Goal: Task Accomplishment & Management: Use online tool/utility

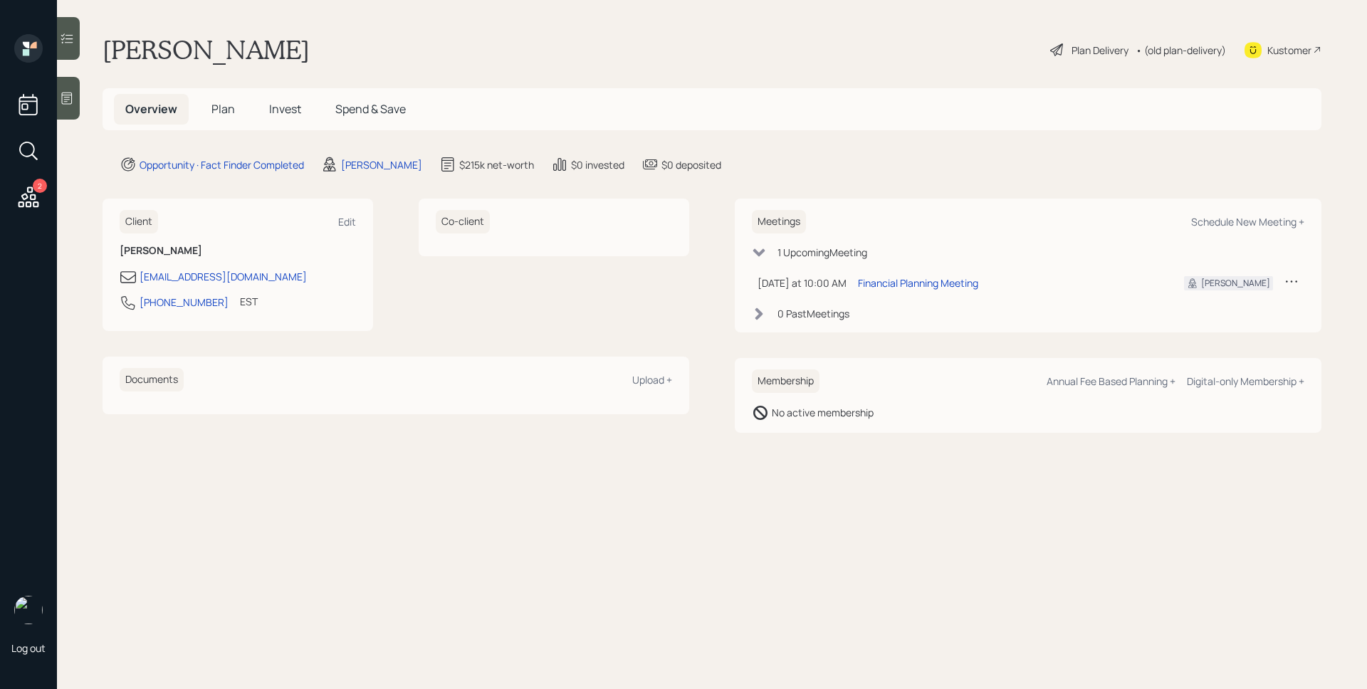
click at [1108, 53] on div "Plan Delivery" at bounding box center [1100, 50] width 57 height 15
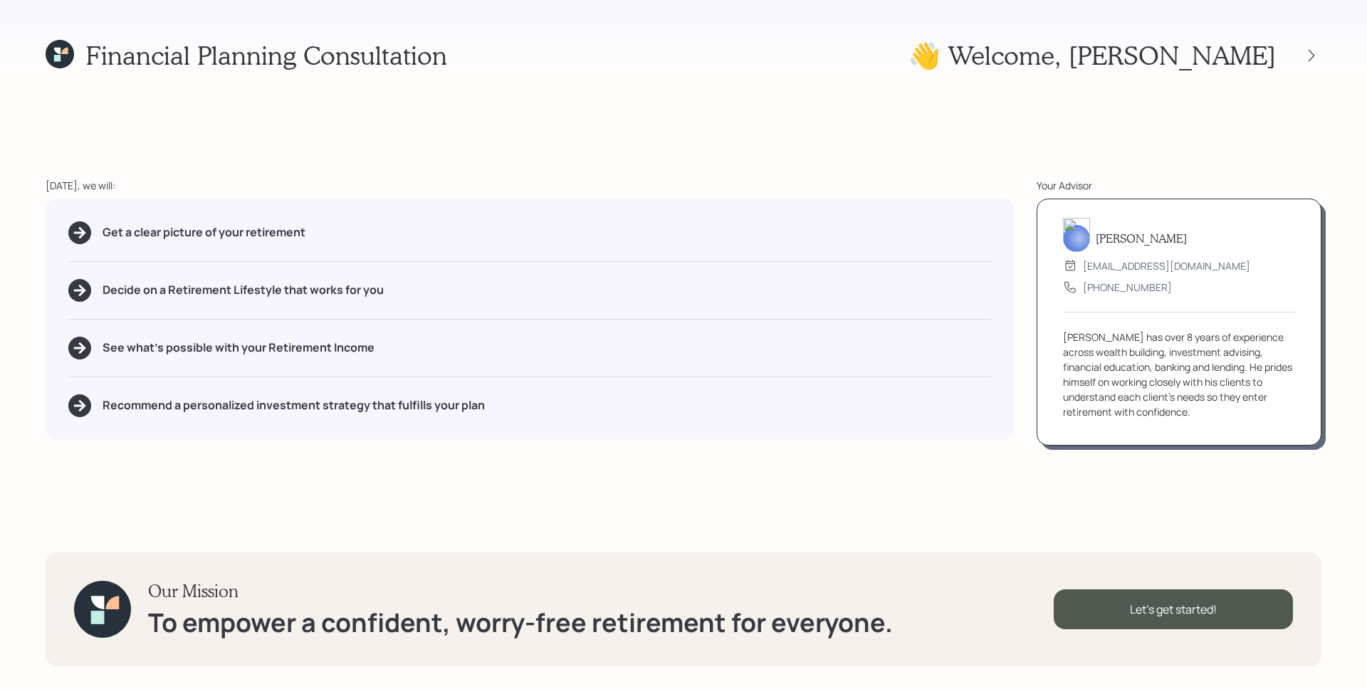
click at [56, 53] on icon at bounding box center [60, 54] width 28 height 28
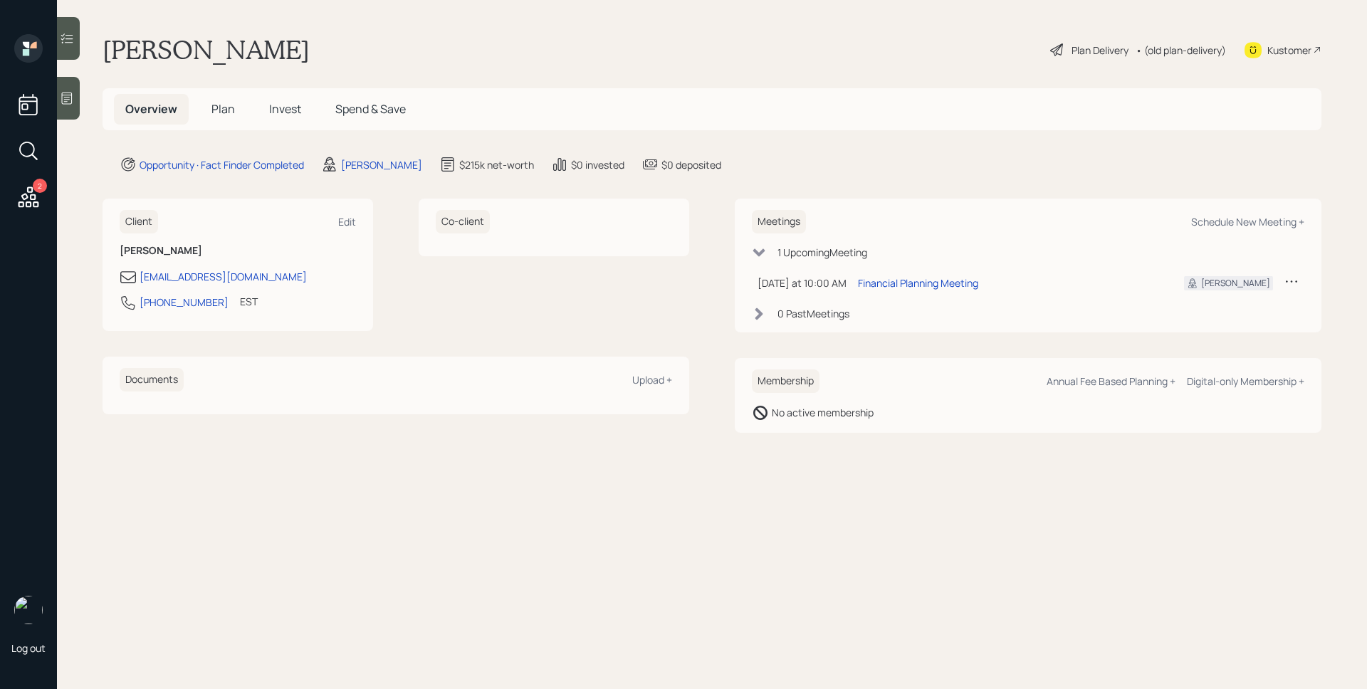
click at [231, 112] on span "Plan" at bounding box center [222, 109] width 23 height 16
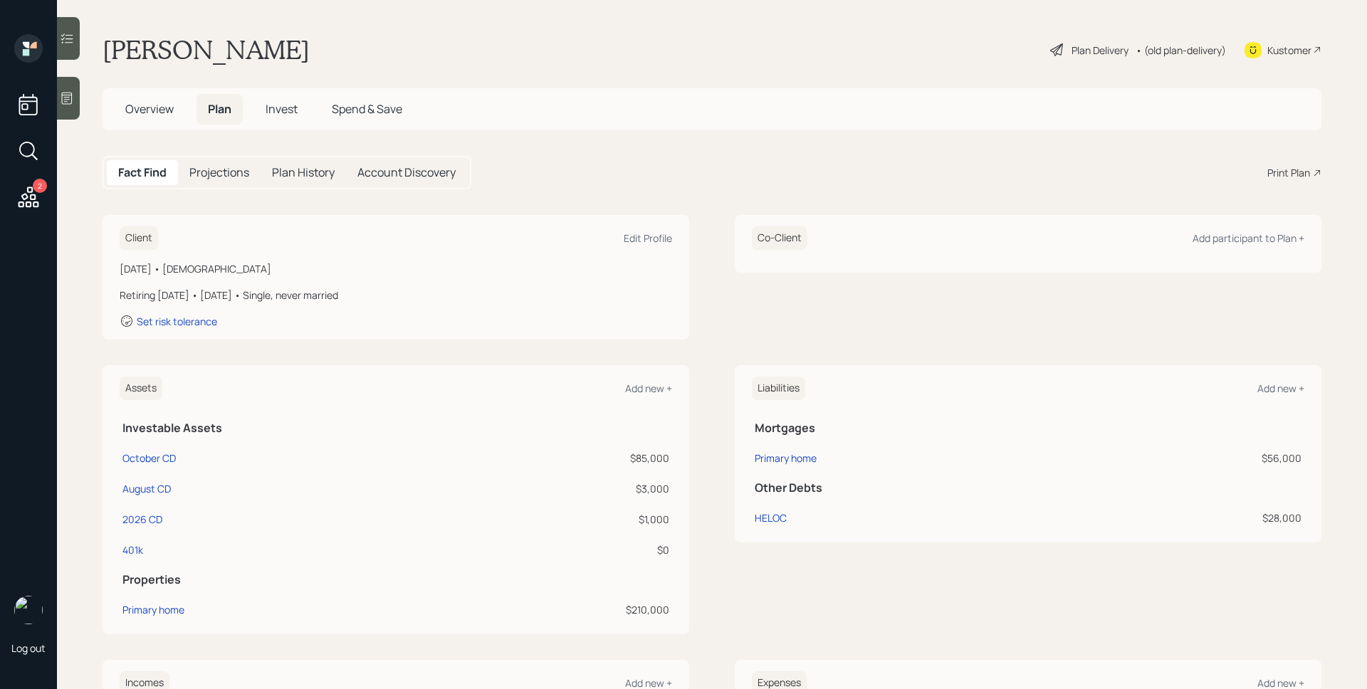
click at [1290, 173] on div "Print Plan" at bounding box center [1289, 172] width 43 height 15
